Goal: Book appointment/travel/reservation

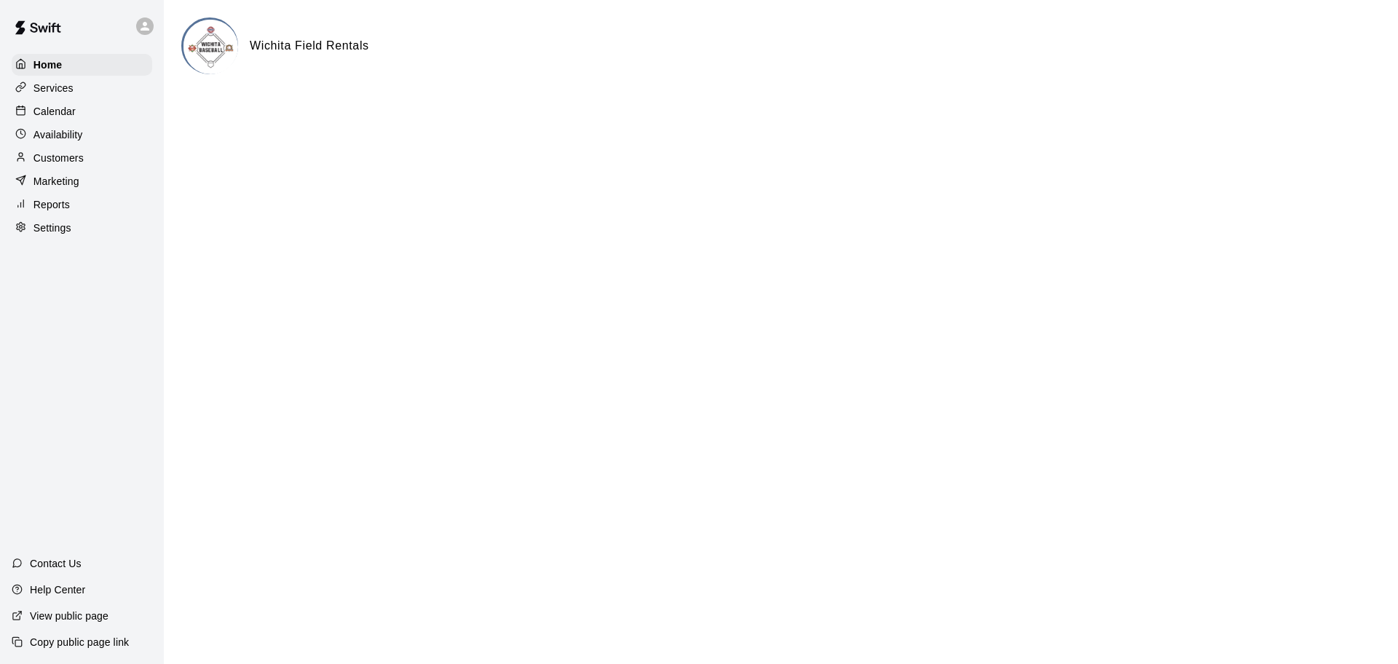
click at [68, 109] on p "Calendar" at bounding box center [55, 111] width 42 height 15
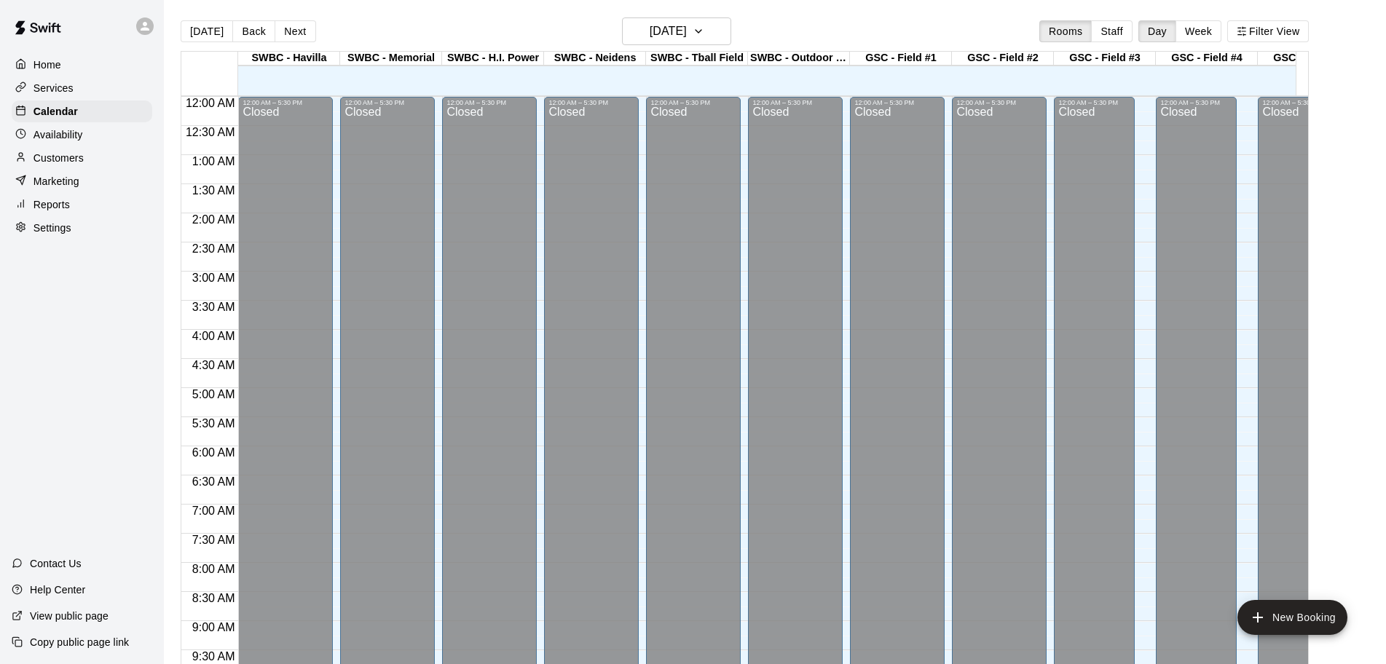
scroll to position [771, 0]
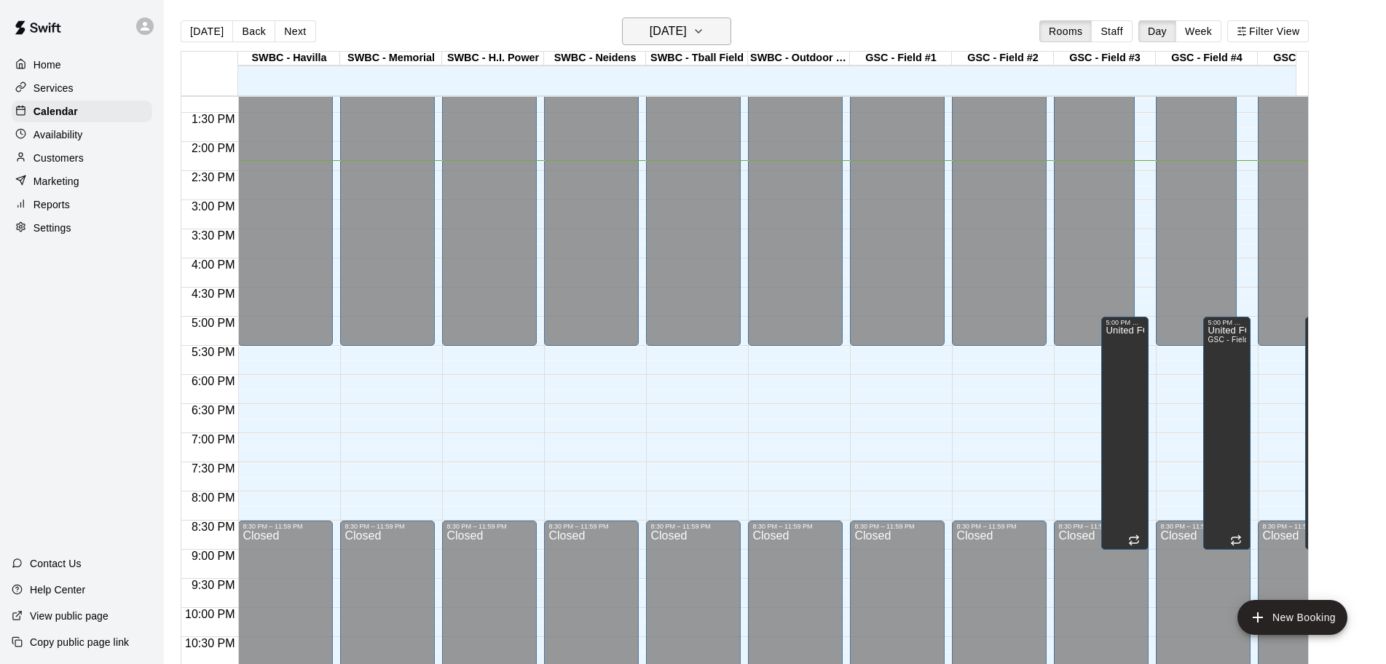
click at [704, 39] on icon "button" at bounding box center [699, 31] width 12 height 17
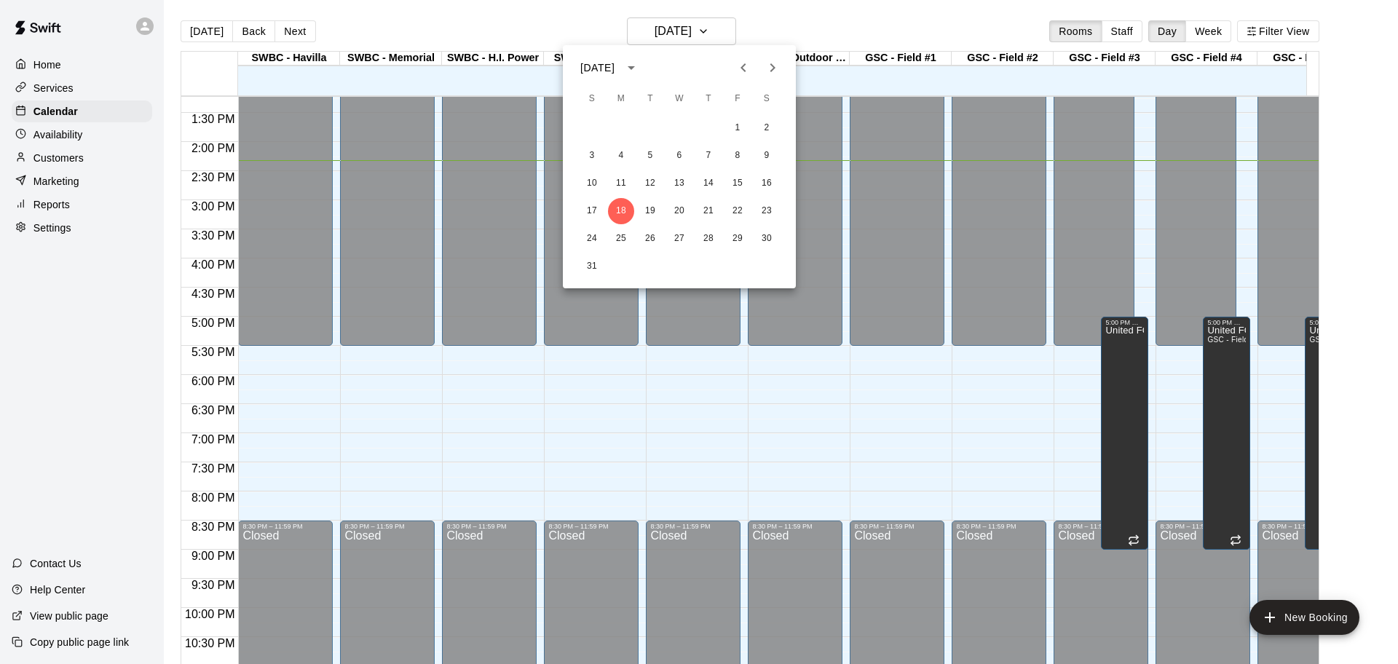
click at [930, 34] on div at bounding box center [699, 332] width 1398 height 664
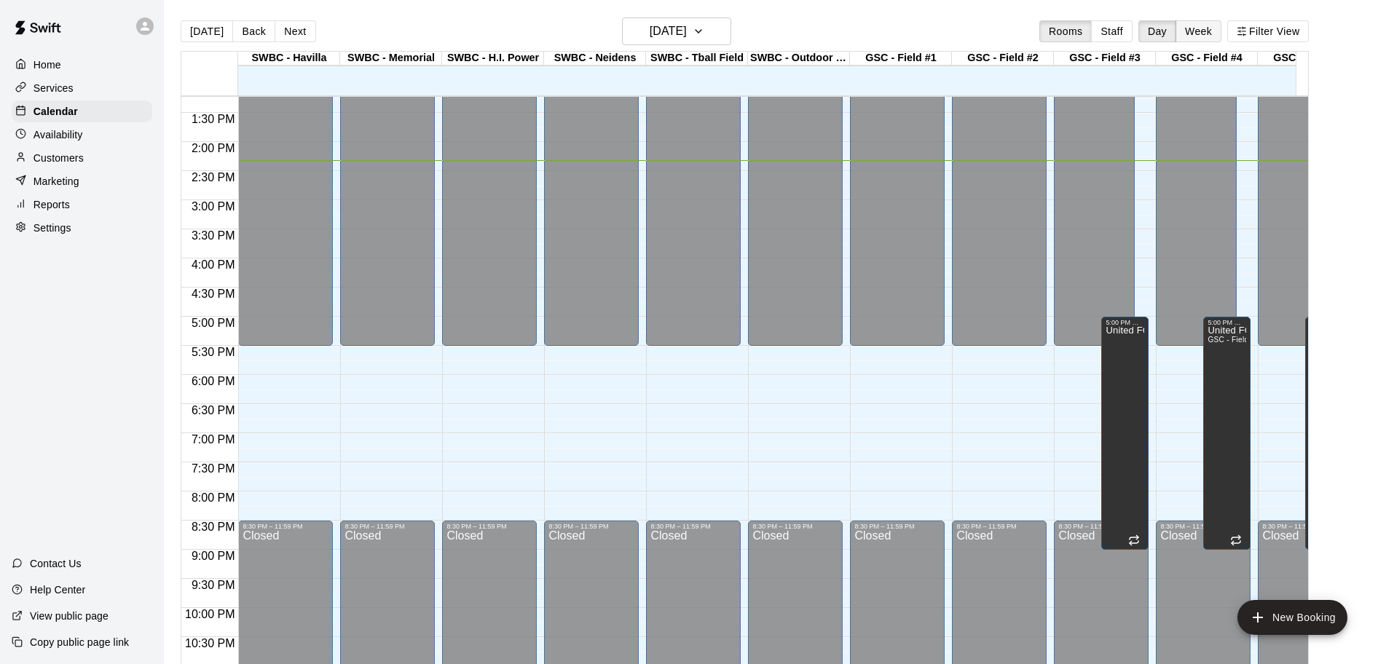
click at [1203, 36] on button "Week" at bounding box center [1198, 31] width 46 height 22
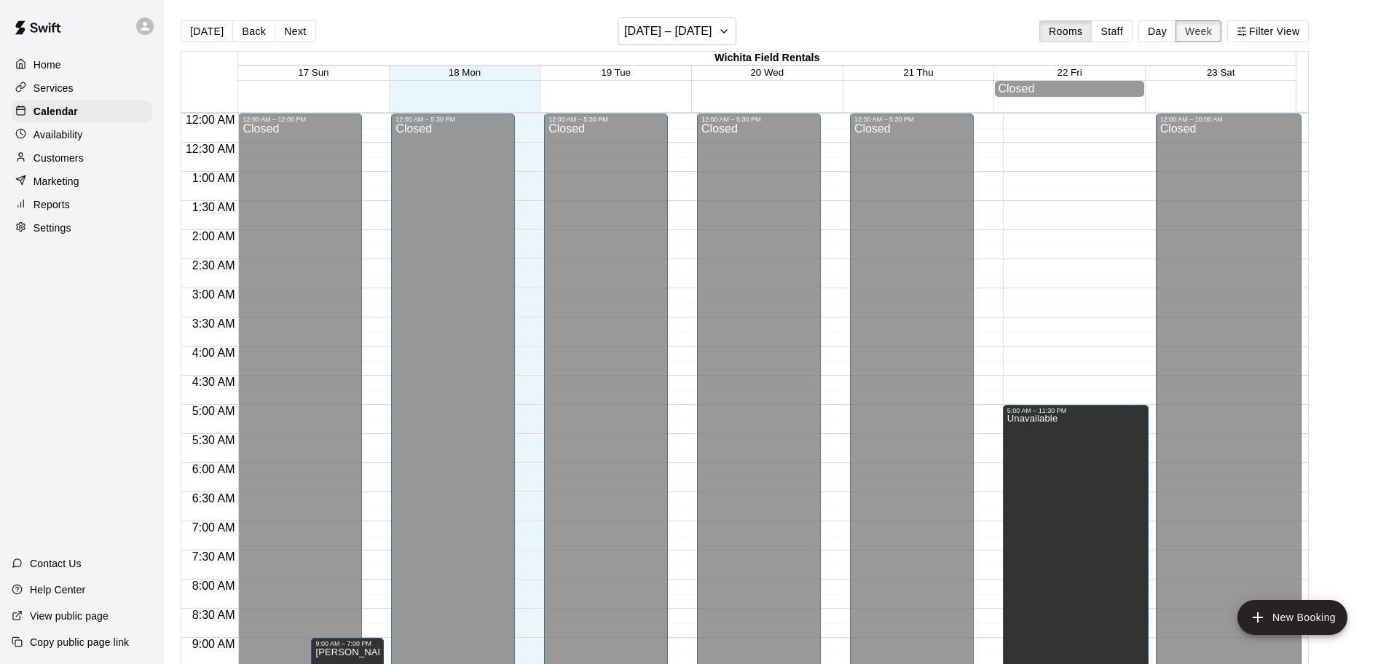
scroll to position [831, 0]
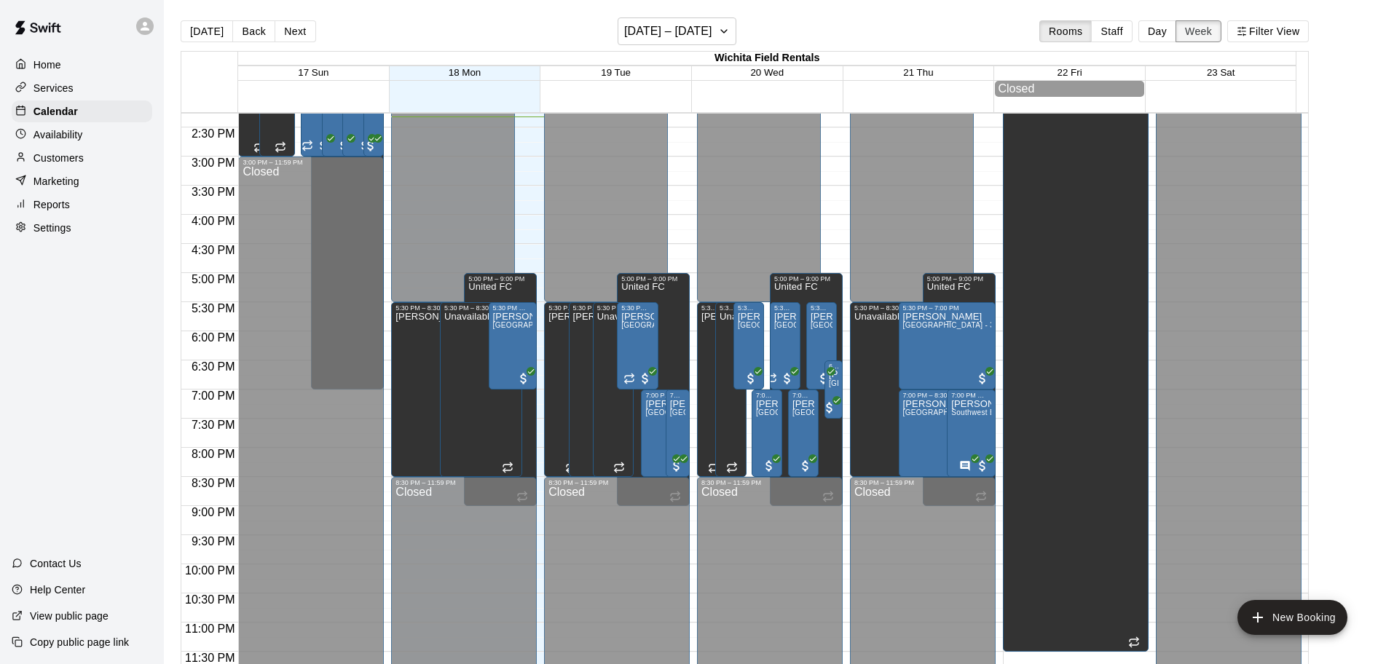
click at [1203, 32] on button "Week" at bounding box center [1198, 31] width 46 height 22
click at [701, 32] on h6 "[DATE] – [DATE]" at bounding box center [668, 31] width 88 height 20
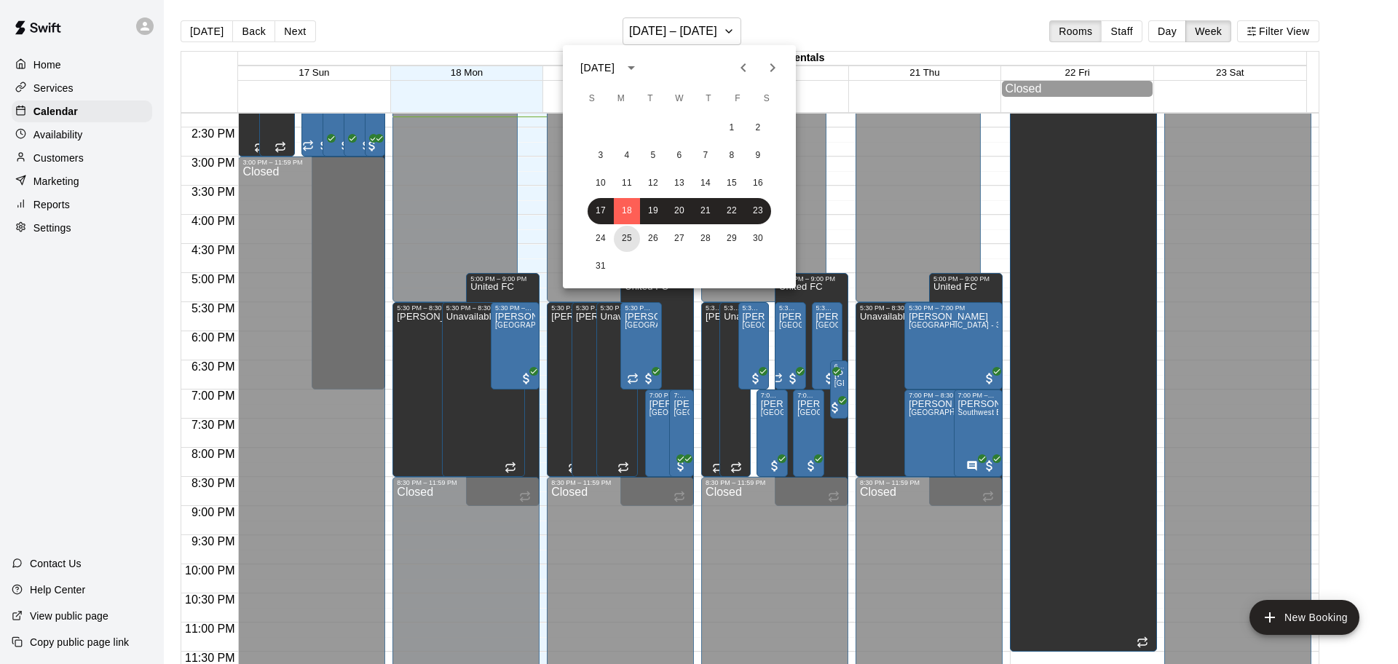
click at [631, 230] on button "25" at bounding box center [627, 239] width 26 height 26
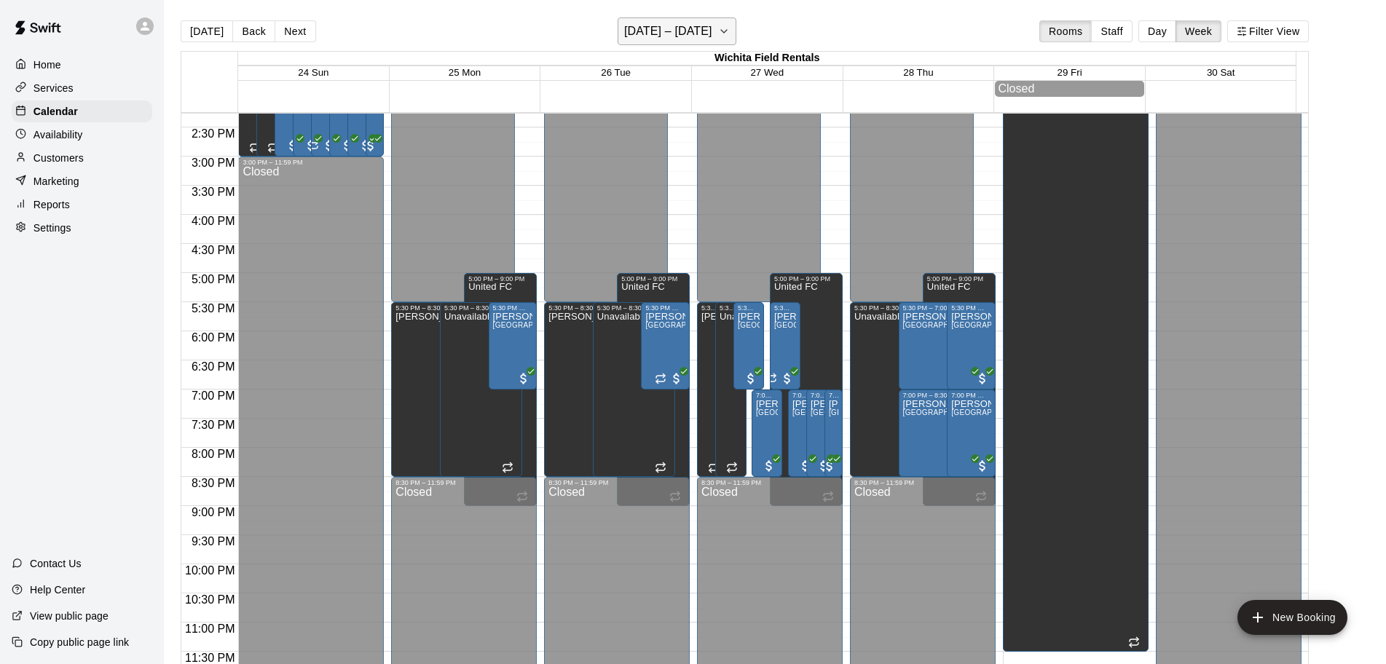
click at [675, 23] on h6 "[DATE] – [DATE]" at bounding box center [668, 31] width 88 height 20
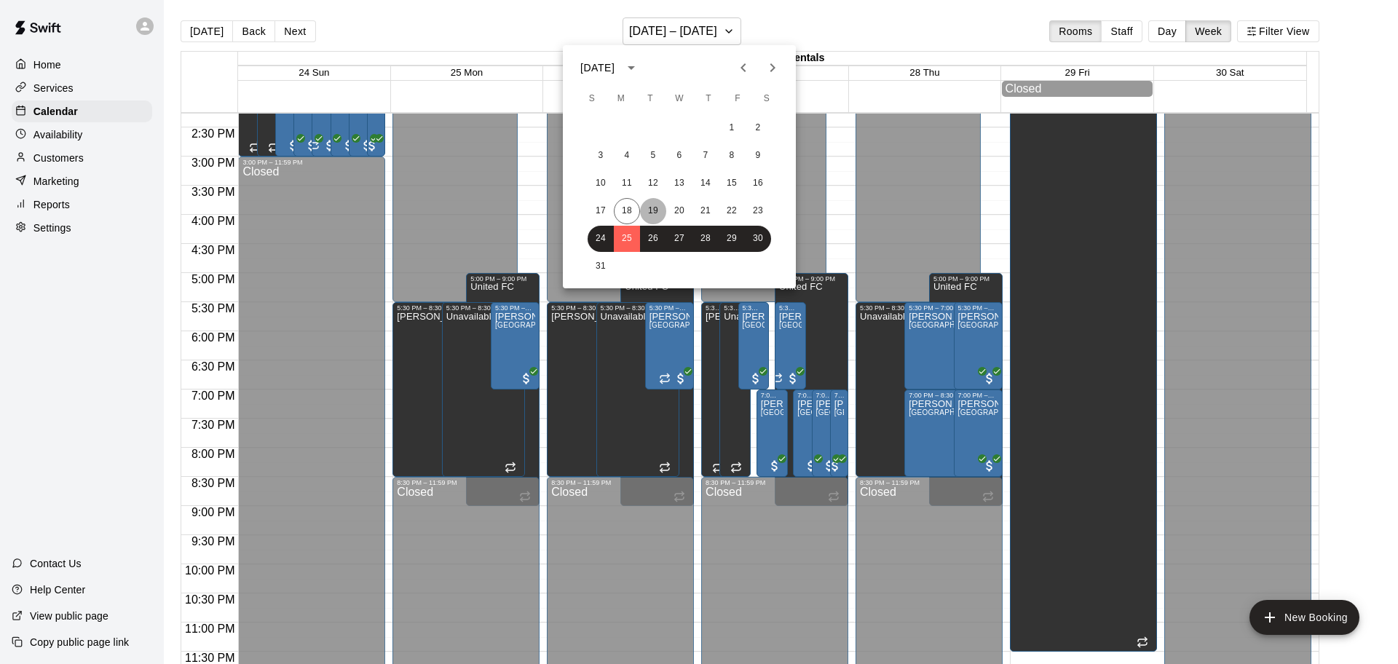
click at [655, 212] on button "19" at bounding box center [653, 211] width 26 height 26
